Goal: Task Accomplishment & Management: Use online tool/utility

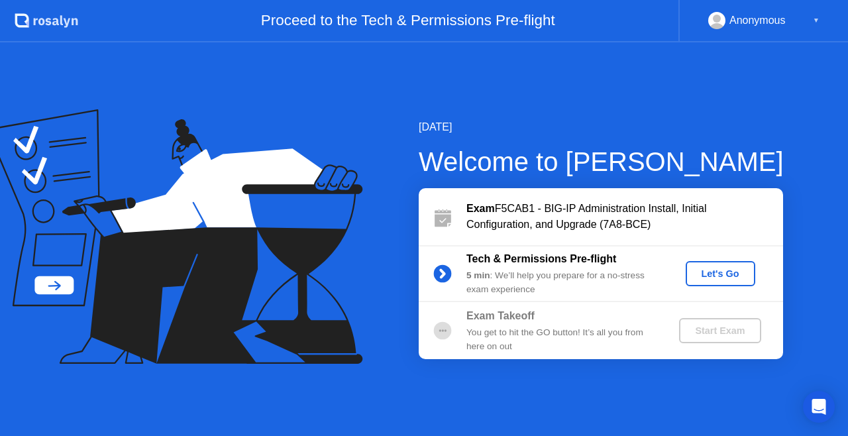
click at [693, 269] on div "Let's Go" at bounding box center [720, 273] width 59 height 11
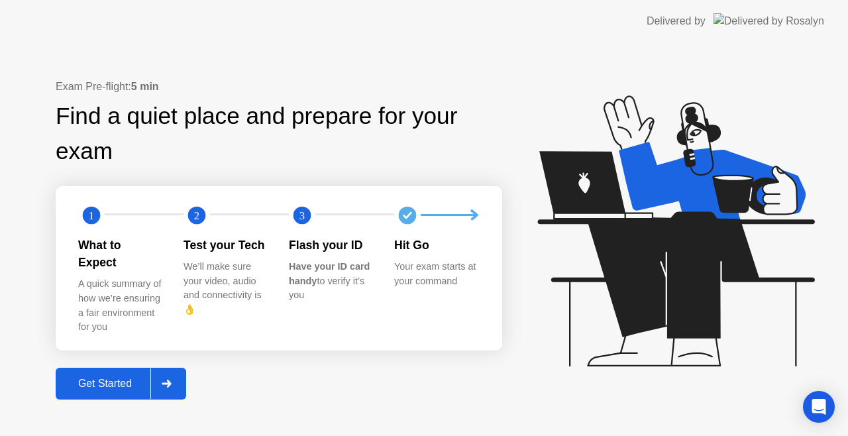
click at [114, 378] on div "Get Started" at bounding box center [105, 384] width 91 height 12
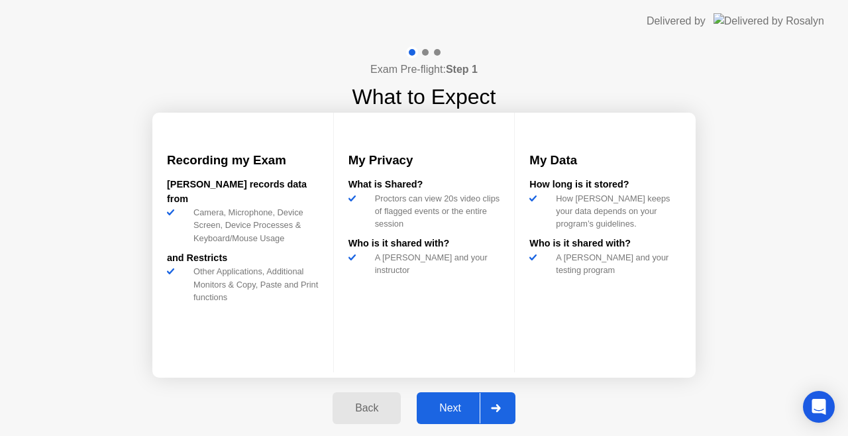
click at [432, 412] on div "Next" at bounding box center [450, 408] width 59 height 12
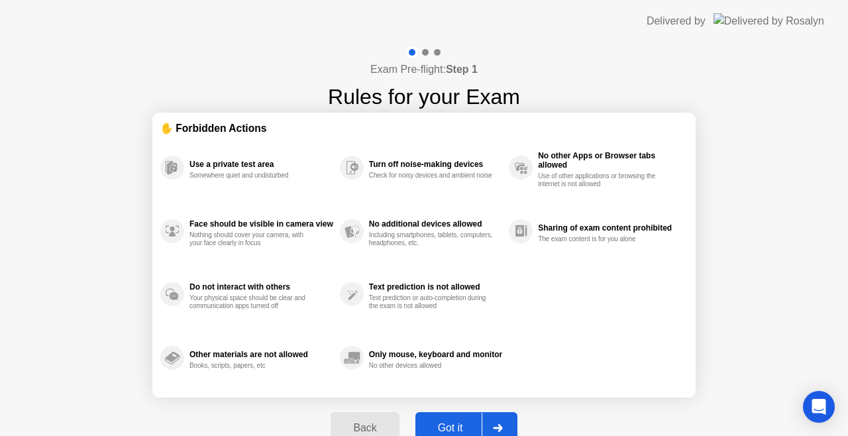
click at [459, 422] on div "Got it" at bounding box center [450, 428] width 62 height 12
select select "**********"
select select "*******"
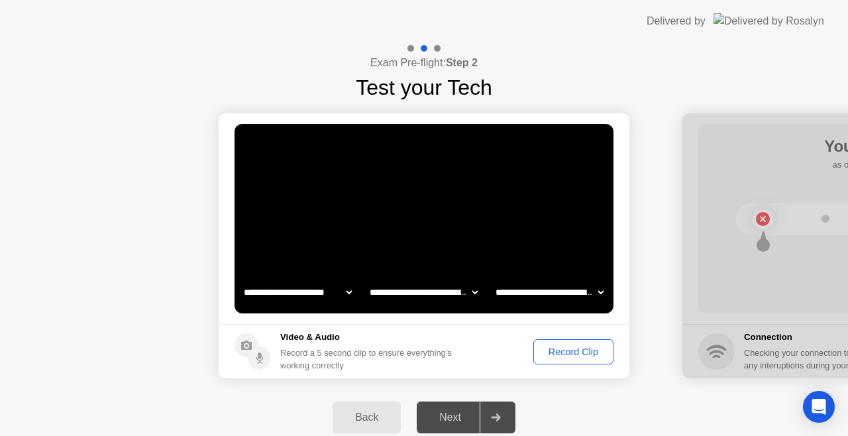
click at [562, 357] on div "Record Clip" at bounding box center [573, 352] width 71 height 11
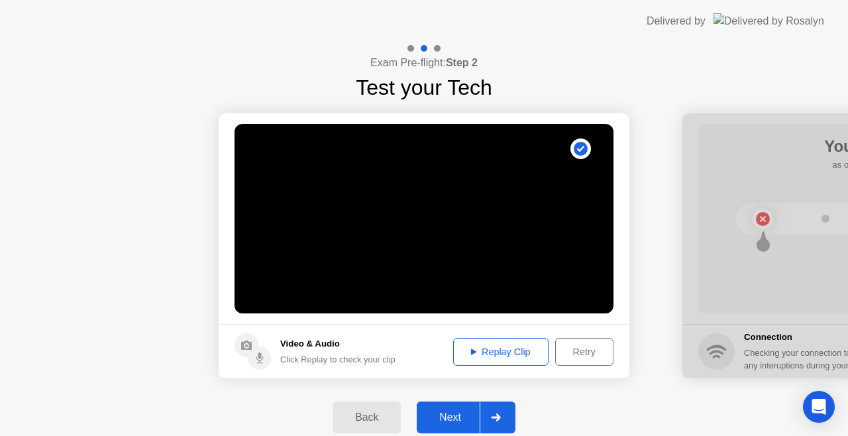
click at [451, 413] on div "Next" at bounding box center [450, 417] width 59 height 12
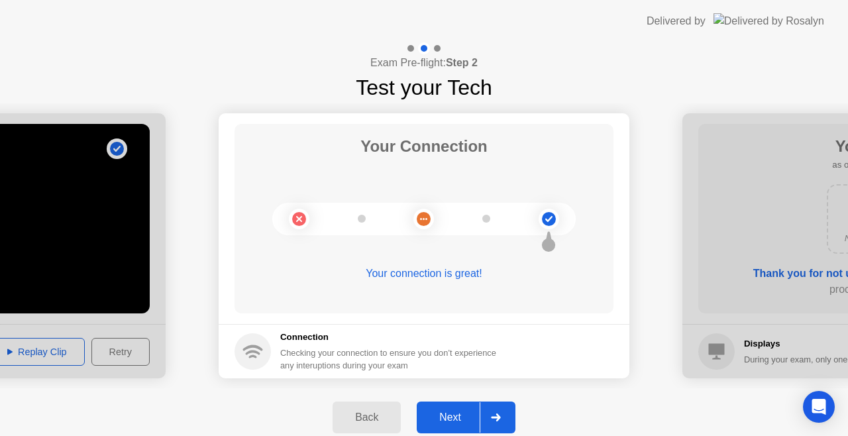
click at [451, 413] on div "Next" at bounding box center [450, 417] width 59 height 12
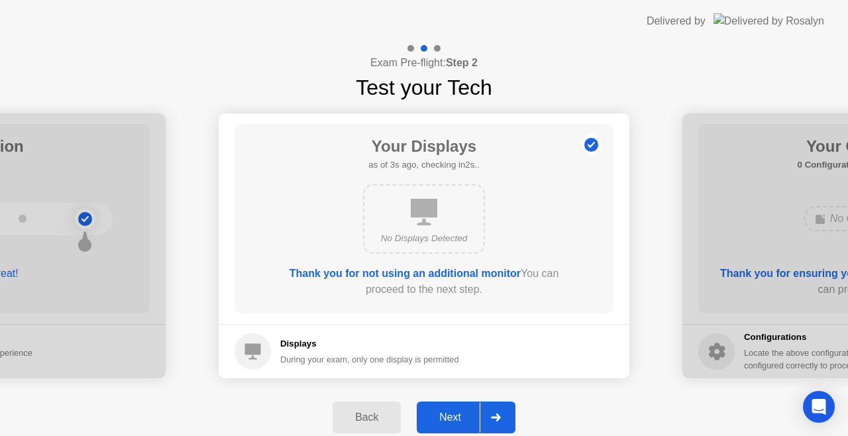
click at [451, 413] on div "Next" at bounding box center [450, 417] width 59 height 12
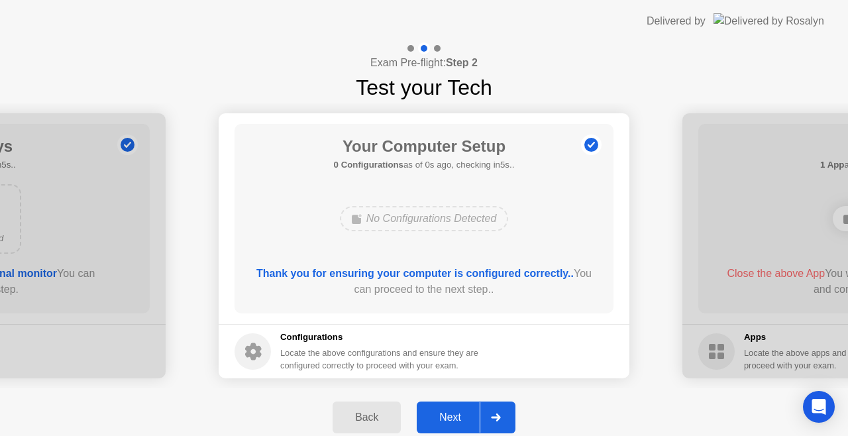
click at [451, 413] on div "Next" at bounding box center [450, 417] width 59 height 12
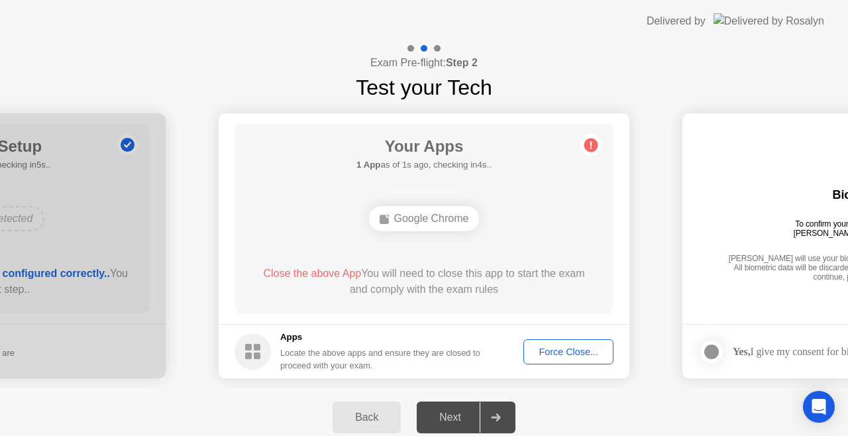
click at [540, 342] on button "Force Close..." at bounding box center [568, 351] width 90 height 25
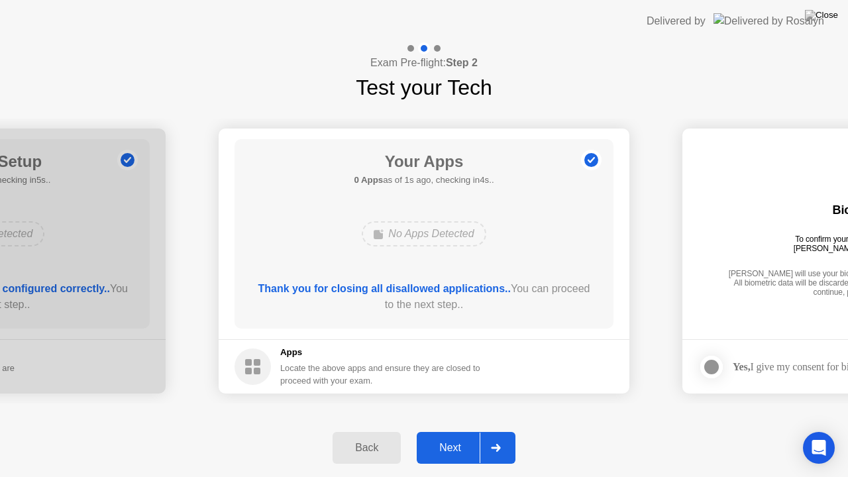
click at [443, 435] on div "Next" at bounding box center [450, 448] width 59 height 12
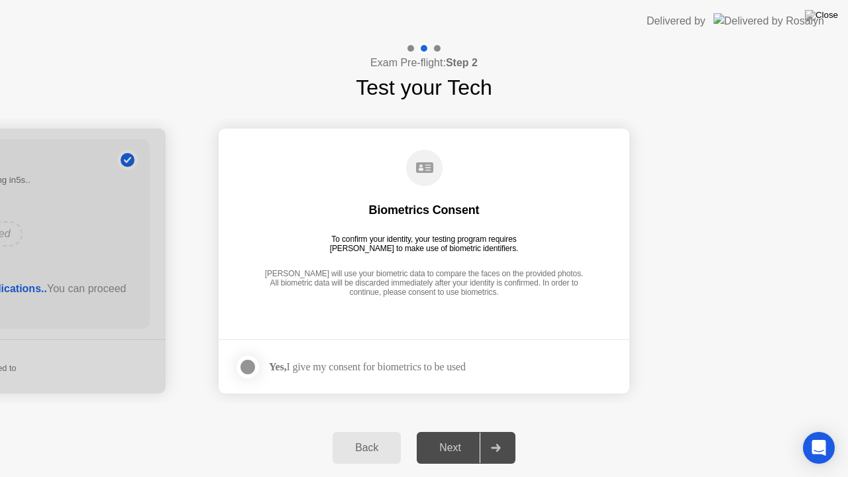
click at [356, 368] on div "Yes, I give my consent for biometrics to be used" at bounding box center [367, 366] width 197 height 13
click at [300, 363] on div "Yes, I give my consent for biometrics to be used" at bounding box center [367, 366] width 197 height 13
click at [249, 362] on div at bounding box center [248, 367] width 16 height 16
click at [438, 435] on div "Next" at bounding box center [450, 448] width 59 height 12
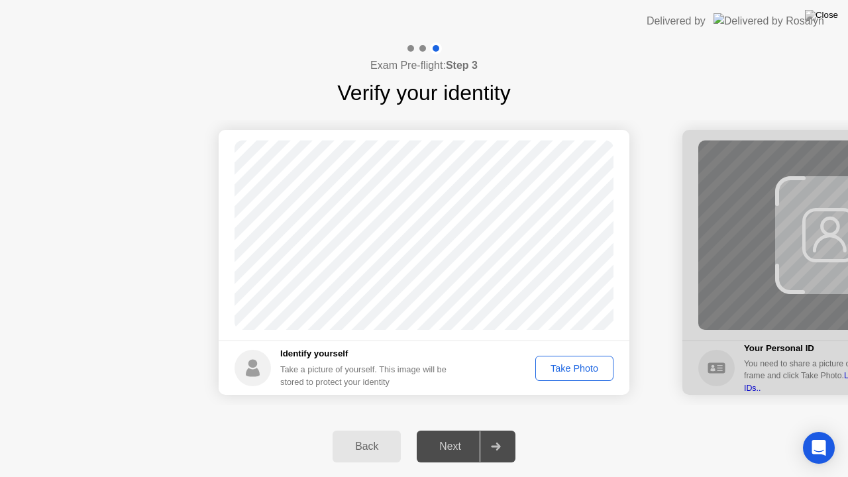
click at [567, 363] on div "Take Photo" at bounding box center [574, 368] width 69 height 11
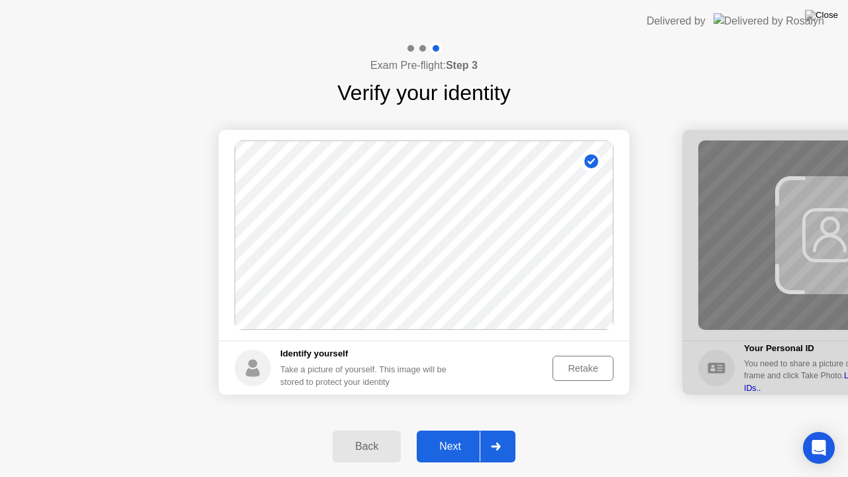
click at [490, 435] on div at bounding box center [496, 446] width 32 height 30
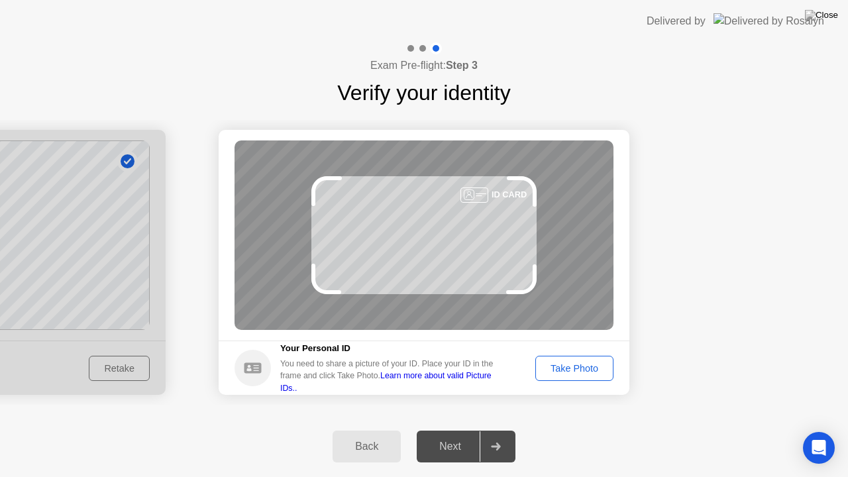
click at [561, 368] on div "Take Photo" at bounding box center [574, 368] width 69 height 11
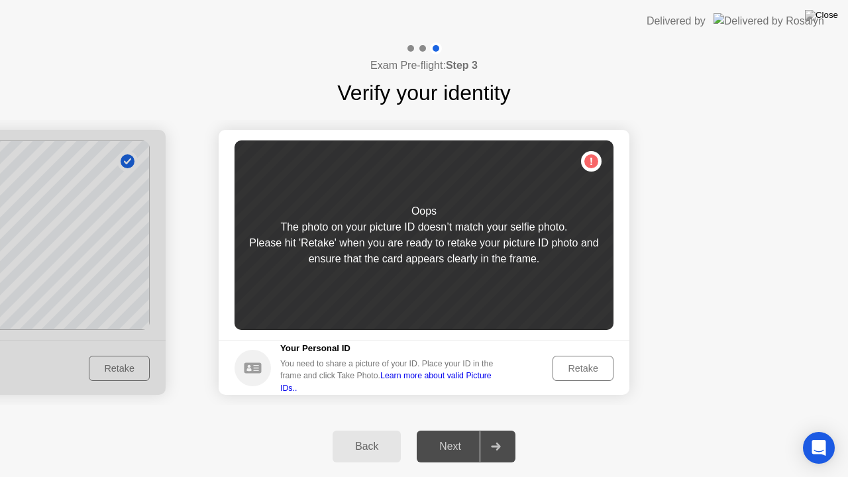
click at [580, 370] on div "Retake" at bounding box center [583, 368] width 52 height 11
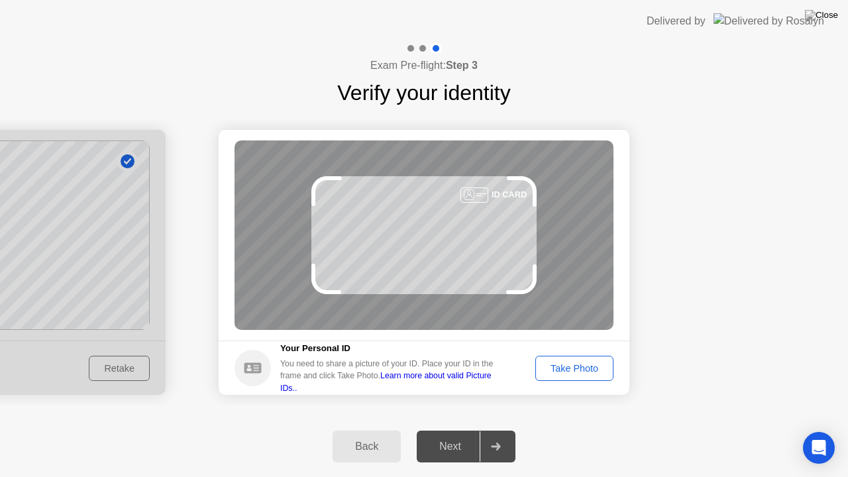
click at [580, 370] on div "Take Photo" at bounding box center [574, 368] width 69 height 11
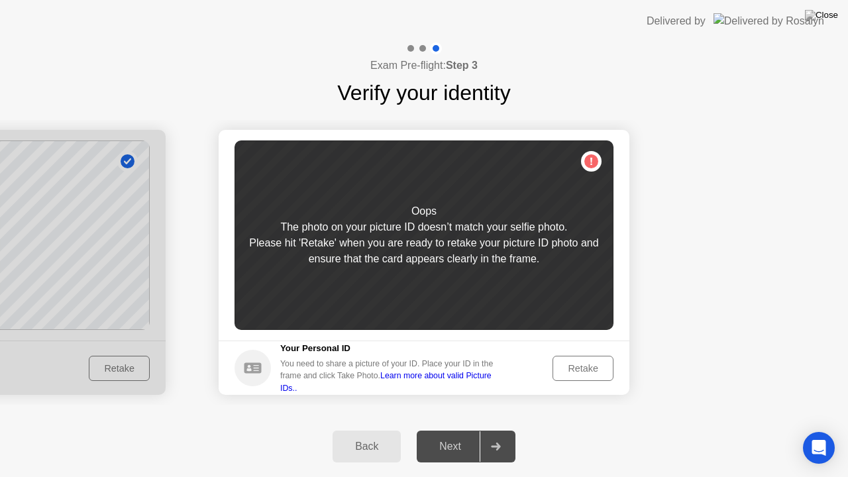
click at [580, 370] on div "Retake" at bounding box center [583, 368] width 52 height 11
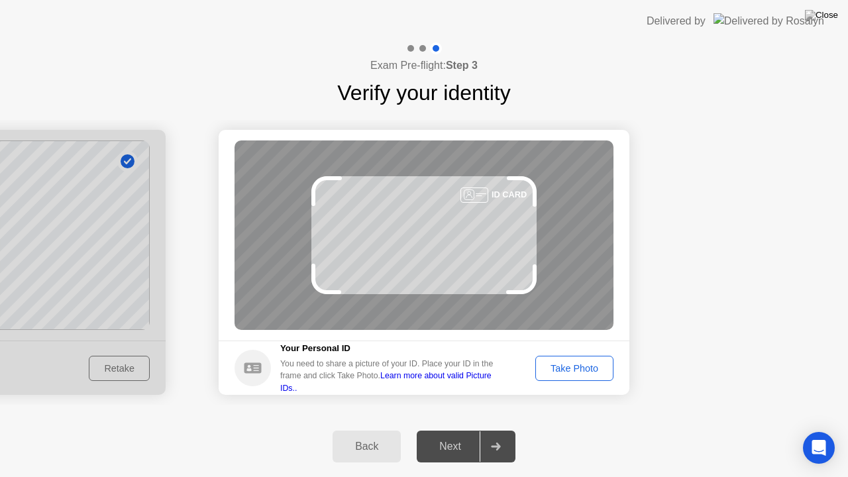
click at [580, 370] on div "Take Photo" at bounding box center [574, 368] width 69 height 11
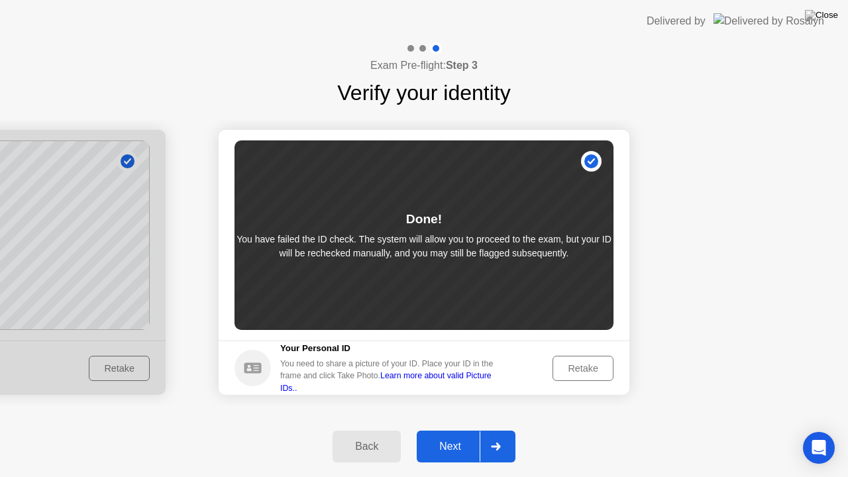
click at [455, 435] on div "Next" at bounding box center [450, 447] width 59 height 12
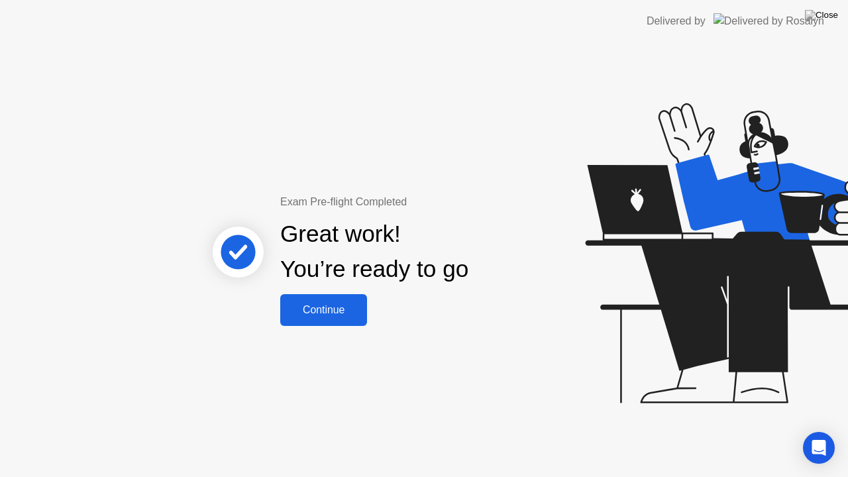
click at [332, 310] on div "Continue" at bounding box center [323, 310] width 79 height 12
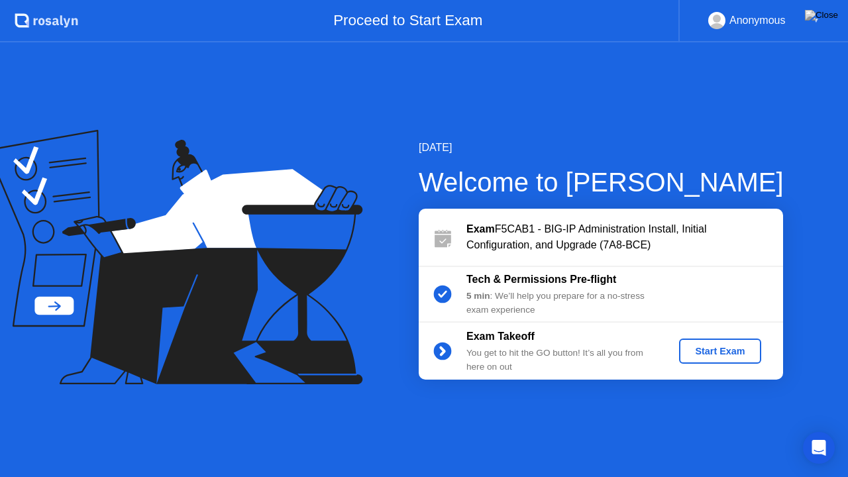
click at [710, 349] on div "Start Exam" at bounding box center [720, 351] width 71 height 11
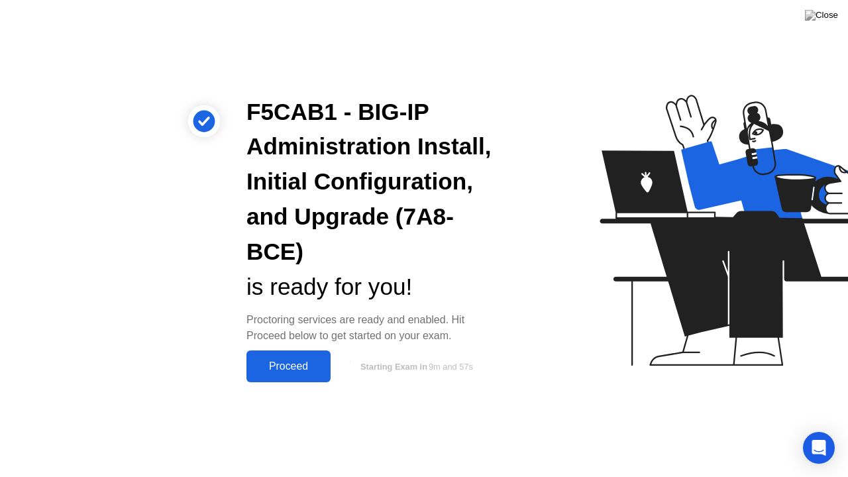
click at [298, 367] on div "Proceed" at bounding box center [288, 366] width 76 height 12
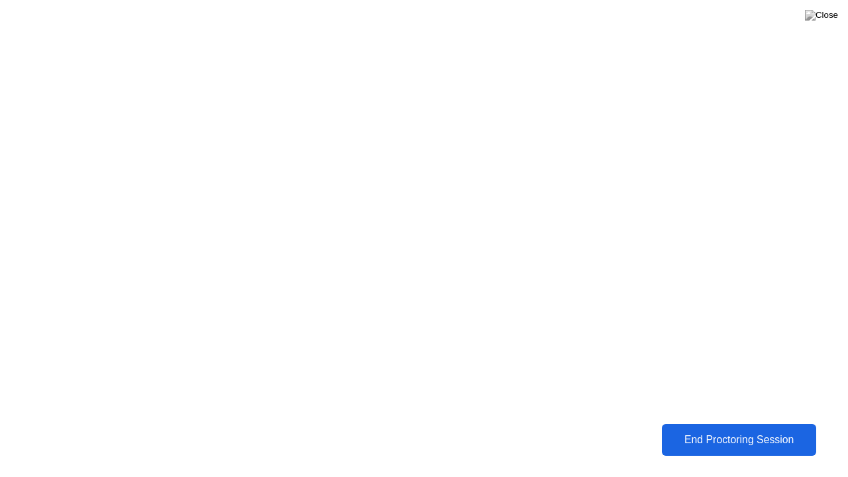
click at [718, 429] on button "End Proctoring Session" at bounding box center [738, 440] width 155 height 32
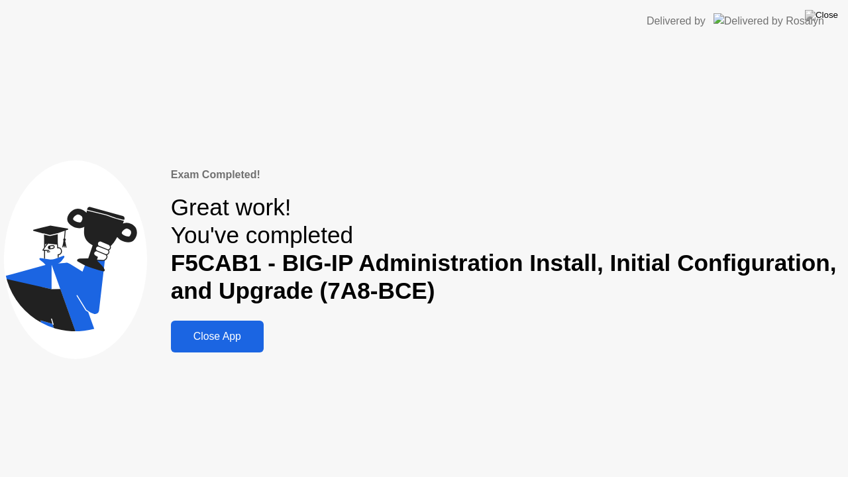
click at [248, 341] on div "Close App" at bounding box center [217, 337] width 85 height 12
